Goal: Task Accomplishment & Management: Manage account settings

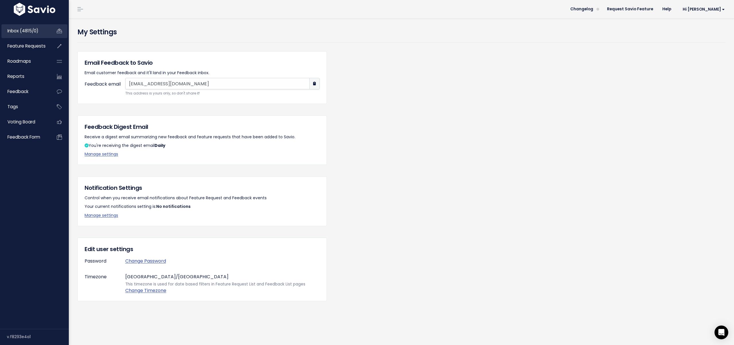
click at [13, 32] on span "Inbox (4815/0)" at bounding box center [22, 31] width 31 height 6
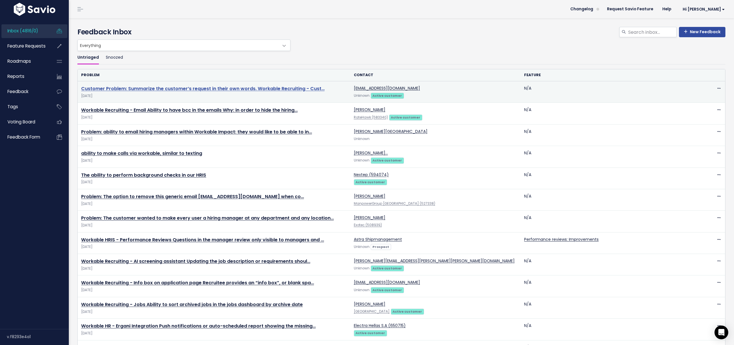
click at [123, 88] on link "Customer Problem: Summarize the customer’s request in their own words. Workable…" at bounding box center [202, 88] width 243 height 7
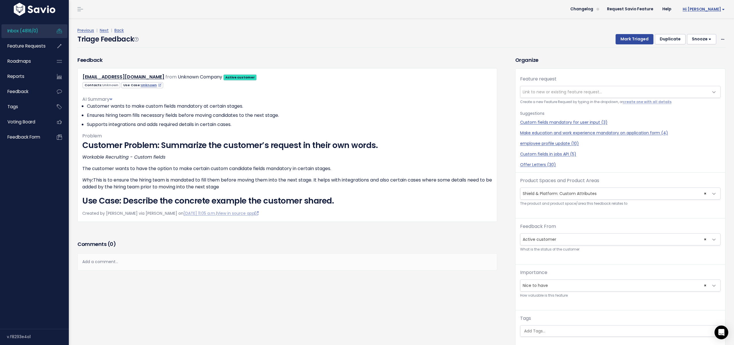
click at [706, 10] on span "Hi [PERSON_NAME]" at bounding box center [704, 9] width 42 height 4
click at [701, 58] on link "Manage Users" at bounding box center [706, 59] width 42 height 11
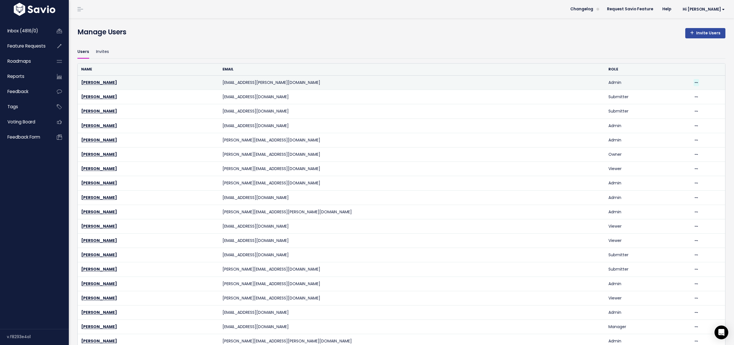
click at [695, 81] on icon at bounding box center [696, 83] width 3 height 4
click at [87, 84] on link "Nikos Pappas" at bounding box center [99, 83] width 36 height 6
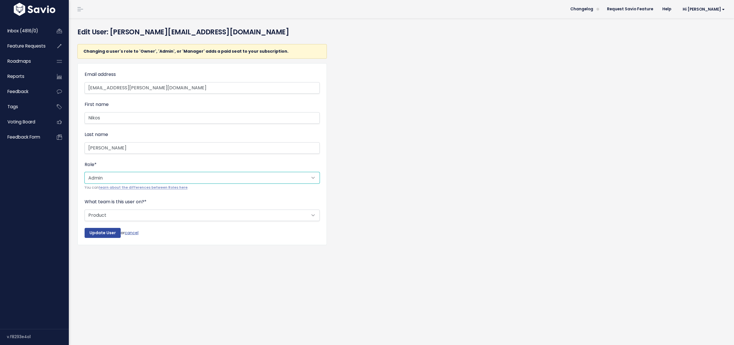
click at [126, 181] on select "--------- Owner Admin Manager Contributor Viewer Submitter" at bounding box center [202, 177] width 235 height 11
select select "MANAGER"
click at [85, 172] on select "--------- Owner Admin Manager Contributor Viewer Submitter" at bounding box center [202, 177] width 235 height 11
click at [95, 234] on input "Update User" at bounding box center [103, 233] width 36 height 10
